Goal: Navigation & Orientation: Find specific page/section

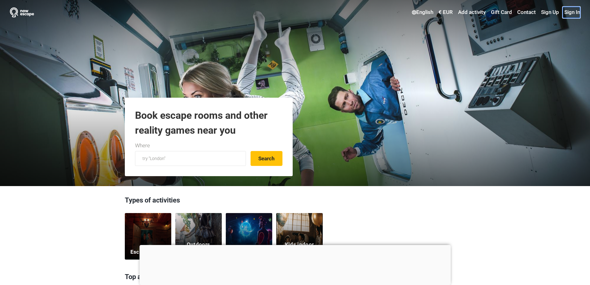
click at [574, 11] on link "Sign In" at bounding box center [571, 12] width 17 height 11
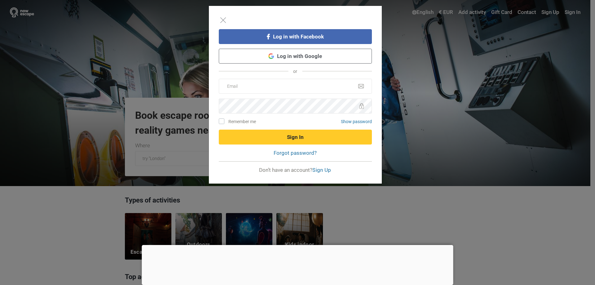
click at [310, 59] on link "Log in with Google" at bounding box center [295, 56] width 153 height 15
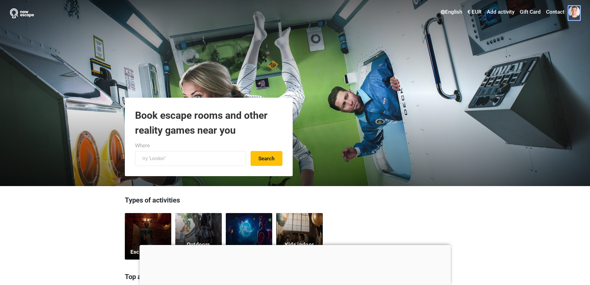
click at [576, 11] on span at bounding box center [575, 12] width 12 height 12
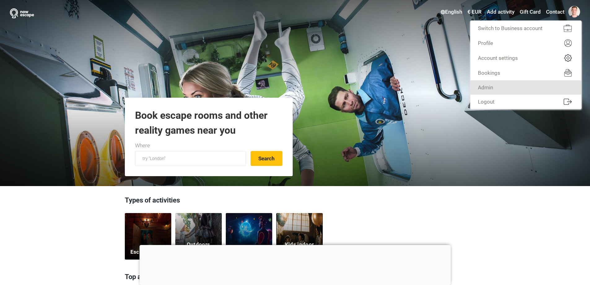
click at [534, 88] on link "Admin" at bounding box center [526, 87] width 111 height 14
